Goal: Task Accomplishment & Management: Manage account settings

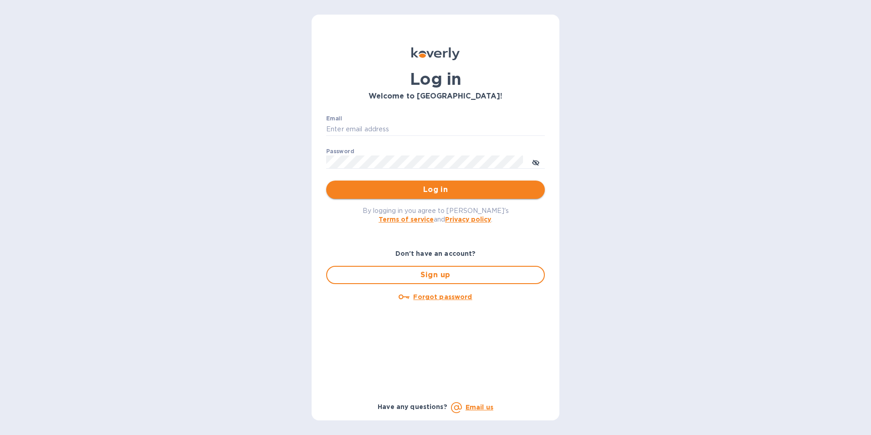
type input "laurac@rssiusa.com"
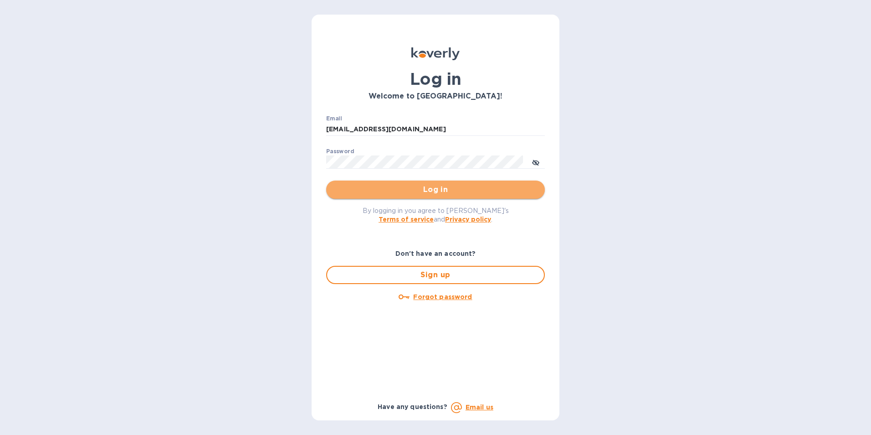
click at [451, 193] on span "Log in" at bounding box center [435, 189] width 204 height 11
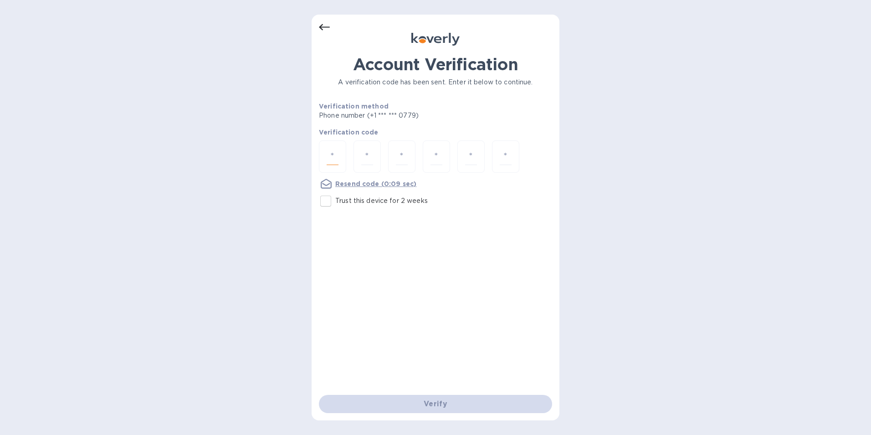
click at [334, 156] on input "number" at bounding box center [333, 156] width 12 height 17
type input "5"
type input "6"
type input "4"
type input "5"
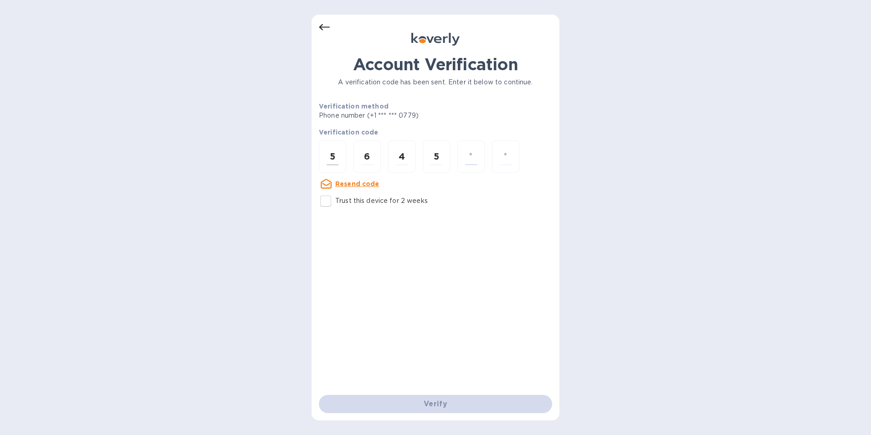
type input "3"
type input "1"
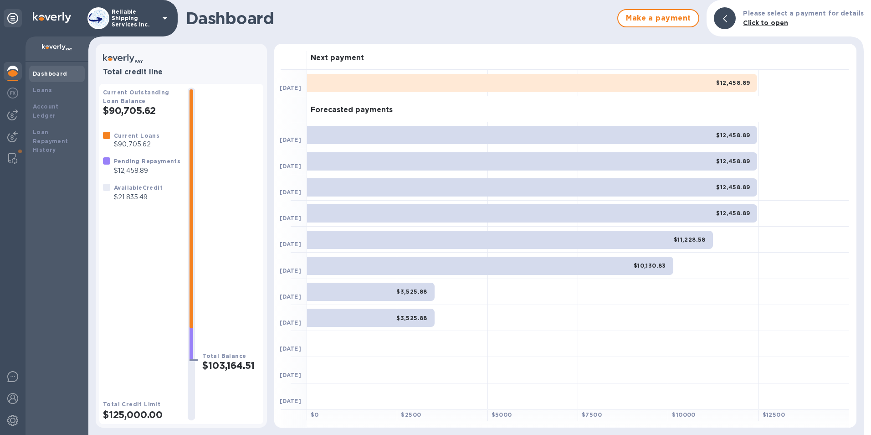
click at [129, 199] on p "$21,835.49" at bounding box center [138, 197] width 49 height 10
